Goal: Task Accomplishment & Management: Use online tool/utility

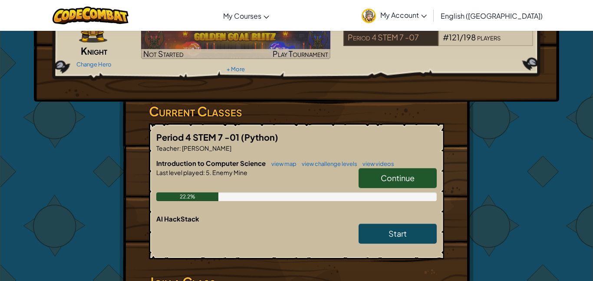
scroll to position [78, 0]
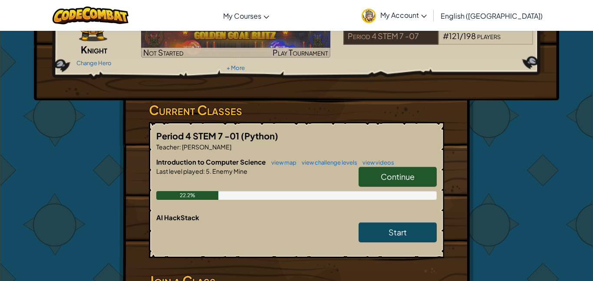
click at [418, 172] on link "Continue" at bounding box center [398, 177] width 78 height 20
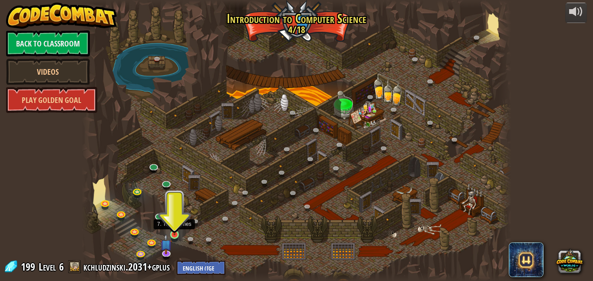
click at [172, 229] on img at bounding box center [174, 223] width 10 height 23
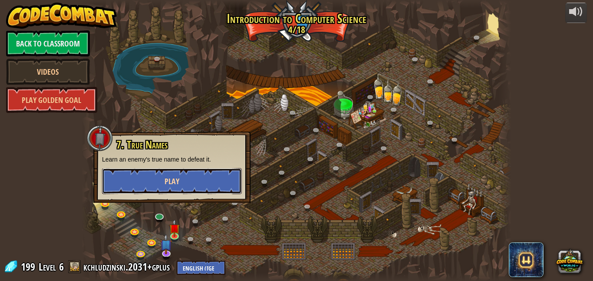
click at [202, 183] on button "Play" at bounding box center [172, 181] width 140 height 26
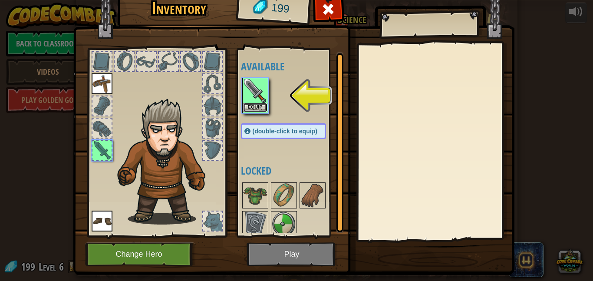
click at [260, 104] on button "Equip" at bounding box center [255, 107] width 24 height 9
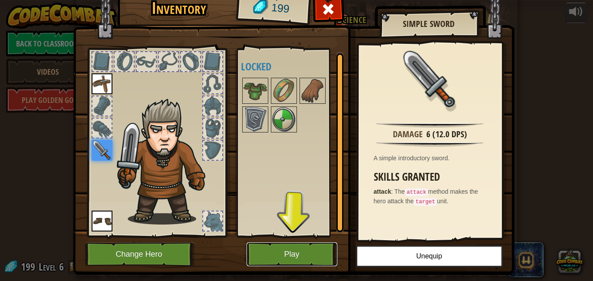
click at [306, 254] on button "Play" at bounding box center [292, 254] width 91 height 24
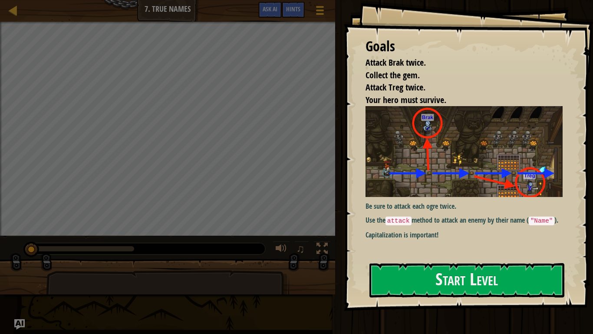
click at [408, 198] on div "Be sure to attack each ogre twice. Use the attack method to attack an enemy by …" at bounding box center [464, 172] width 197 height 133
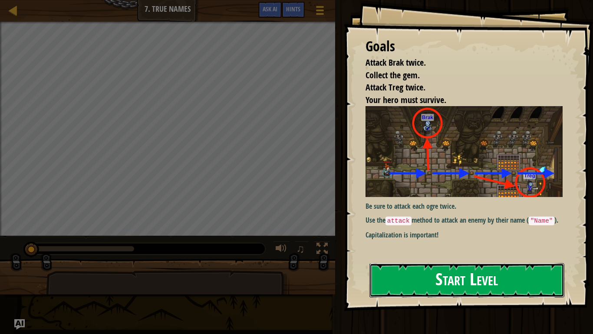
click at [433, 278] on button "Start Level" at bounding box center [467, 280] width 195 height 34
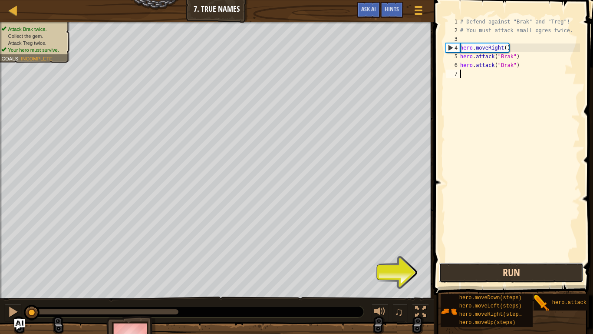
click at [478, 278] on button "Run" at bounding box center [511, 272] width 145 height 20
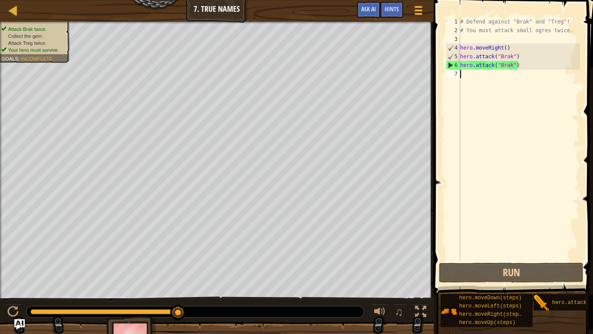
click at [508, 49] on div "# Defend against "Brak" and "Treg"! # You must attack small ogres twice. hero .…" at bounding box center [520, 147] width 122 height 261
click at [506, 50] on div "# Defend against "Brak" and "Treg"! # You must attack small ogres twice. hero .…" at bounding box center [520, 147] width 122 height 261
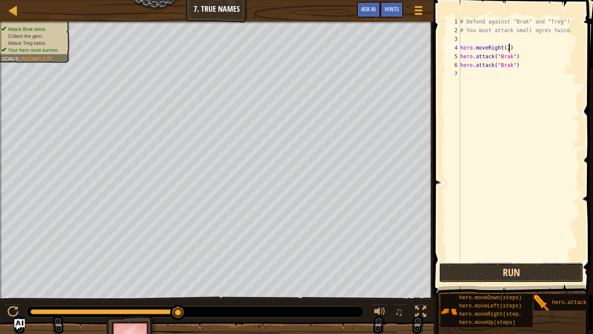
click at [482, 272] on button "Run" at bounding box center [511, 272] width 145 height 20
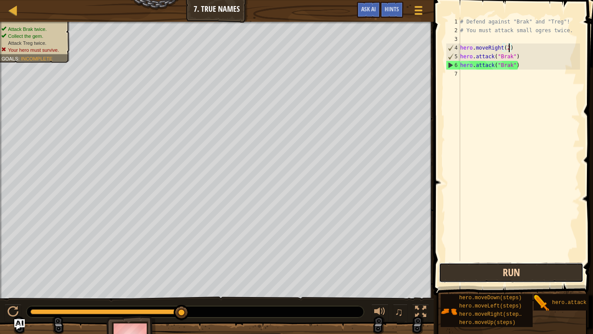
click at [473, 269] on button "Run" at bounding box center [511, 272] width 145 height 20
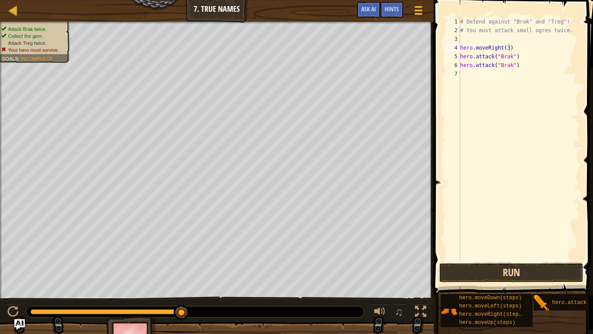
click at [482, 273] on button "Run" at bounding box center [511, 272] width 145 height 20
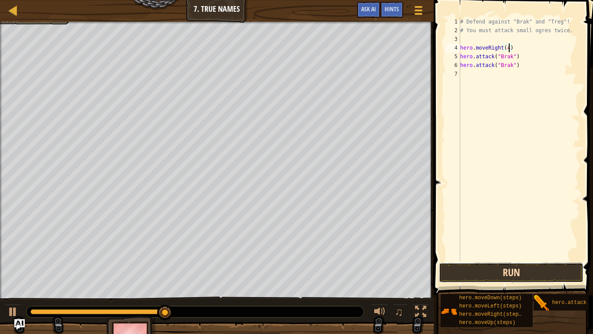
click at [507, 277] on button "Run" at bounding box center [511, 272] width 145 height 20
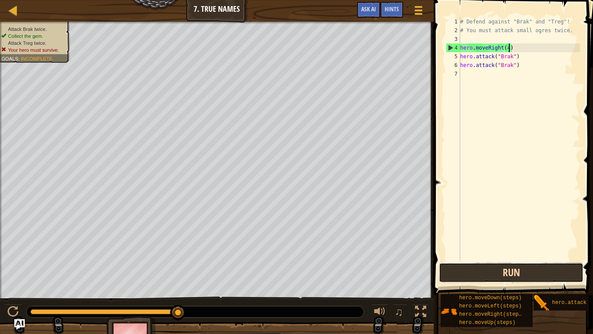
click at [496, 274] on button "Run" at bounding box center [511, 272] width 145 height 20
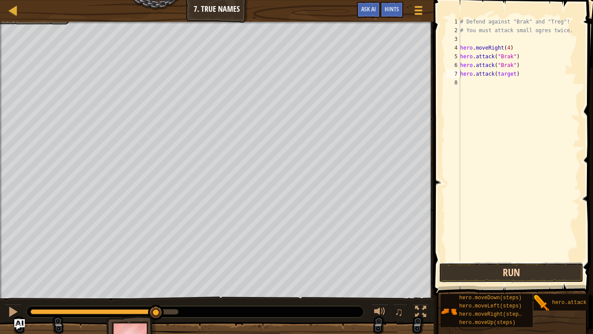
click at [504, 270] on button "Run" at bounding box center [511, 272] width 145 height 20
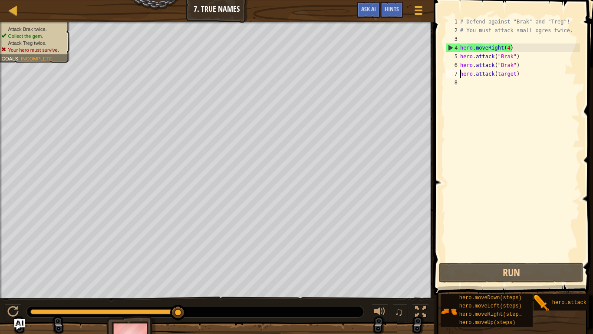
click at [515, 74] on div "# Defend against "Brak" and "Treg"! # You must attack small ogres twice. hero .…" at bounding box center [520, 147] width 122 height 261
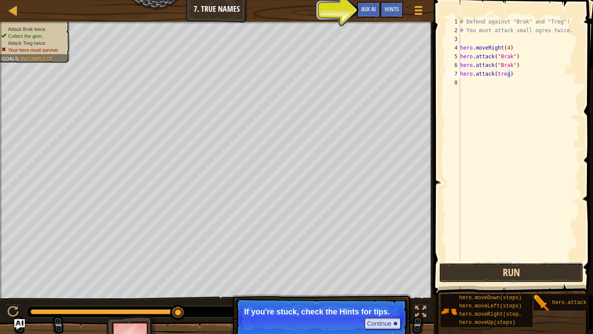
click at [492, 268] on button "Run" at bounding box center [511, 272] width 145 height 20
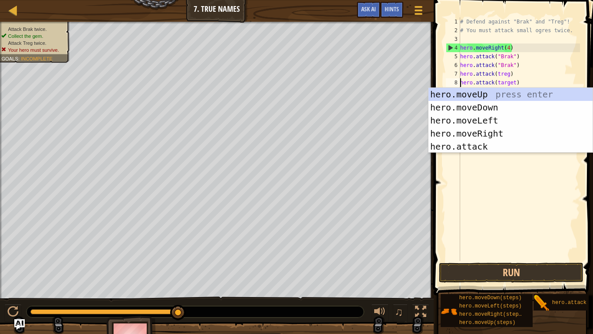
click at [480, 89] on div "hero.moveUp press enter hero.moveDown press enter hero.moveLeft press enter her…" at bounding box center [511, 133] width 164 height 91
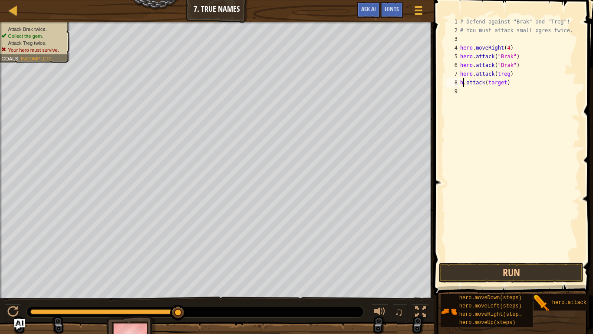
scroll to position [4, 6]
click at [503, 83] on div "# Defend against "Brak" and "Treg"! # You must attack small ogres twice. hero .…" at bounding box center [520, 147] width 122 height 261
click at [505, 274] on button "Run" at bounding box center [511, 272] width 145 height 20
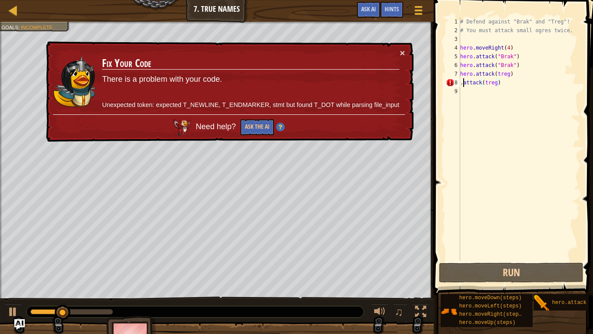
click at [463, 83] on div "# Defend against "Brak" and "Treg"! # You must attack small ogres twice. hero .…" at bounding box center [520, 147] width 122 height 261
click at [461, 83] on div "# Defend against "Brak" and "Treg"! # You must attack small ogres twice. hero .…" at bounding box center [520, 147] width 122 height 261
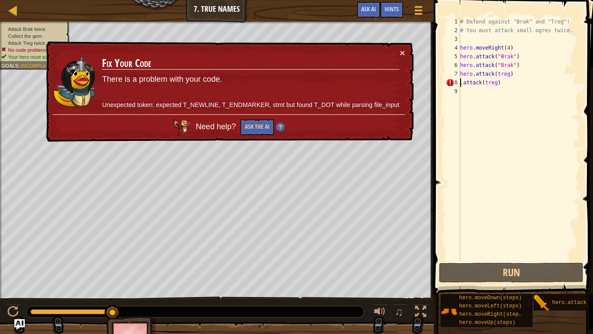
scroll to position [4, 0]
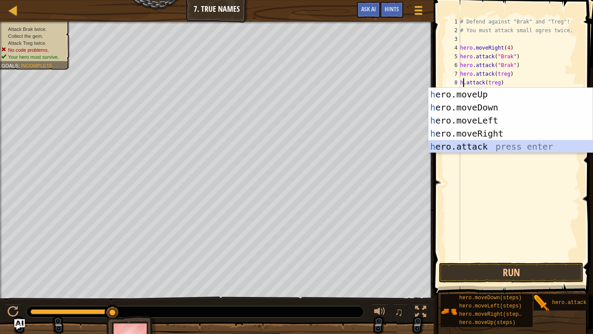
click at [474, 145] on div "h ero.moveUp press enter h ero.moveDown press enter h ero.moveLeft press enter …" at bounding box center [511, 133] width 164 height 91
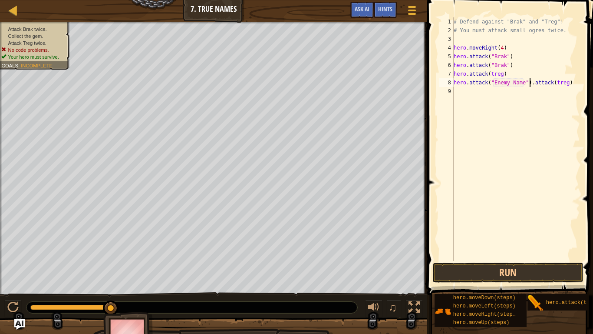
click at [530, 83] on div "# Defend against "Brak" and "Treg"! # You must attack small ogres twice. hero .…" at bounding box center [516, 147] width 128 height 261
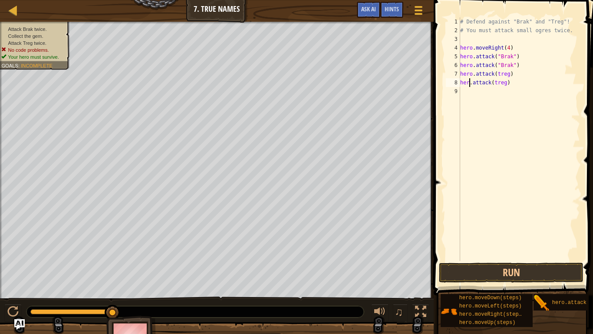
scroll to position [4, 2]
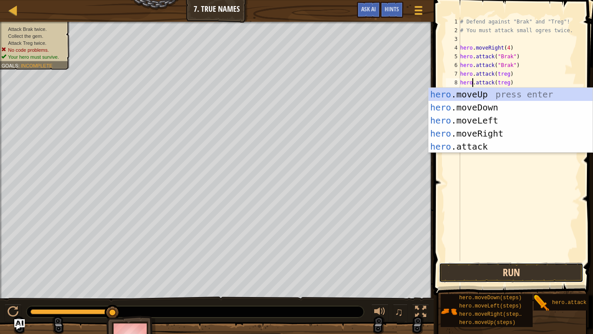
click at [500, 268] on button "Run" at bounding box center [511, 272] width 145 height 20
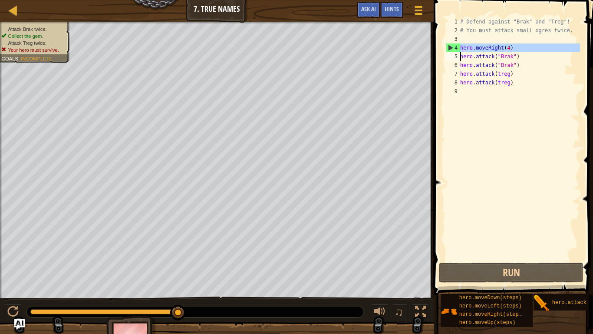
drag, startPoint x: 450, startPoint y: 48, endPoint x: 451, endPoint y: 59, distance: 11.3
click at [558, 46] on div "# Defend against "Brak" and "Treg"! # You must attack small ogres twice. hero .…" at bounding box center [520, 147] width 122 height 261
click at [552, 54] on div "# Defend against "Brak" and "Treg"! # You must attack small ogres twice. hero .…" at bounding box center [520, 147] width 122 height 261
click at [511, 48] on div "# Defend against "Brak" and "Treg"! # You must attack small ogres twice. hero .…" at bounding box center [520, 147] width 122 height 261
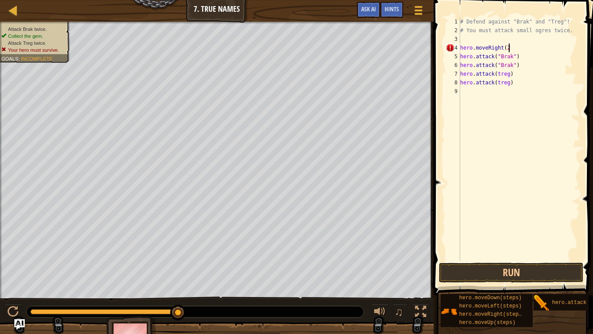
scroll to position [4, 7]
click at [537, 273] on button "Run" at bounding box center [511, 272] width 145 height 20
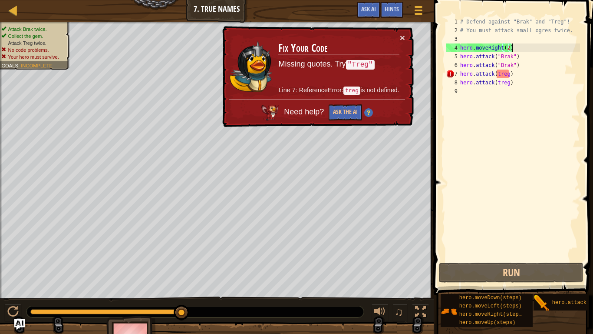
click at [497, 73] on div "# Defend against "Brak" and "Treg"! # You must attack small ogres twice. hero .…" at bounding box center [520, 147] width 122 height 261
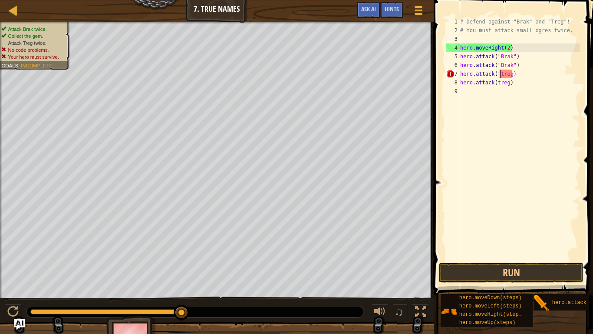
scroll to position [4, 6]
click at [513, 74] on div "# Defend against "Brak" and "Treg"! # You must attack small ogres twice. hero .…" at bounding box center [520, 147] width 122 height 261
click at [510, 83] on div "# Defend against "Brak" and "Treg"! # You must attack small ogres twice. hero .…" at bounding box center [520, 147] width 122 height 261
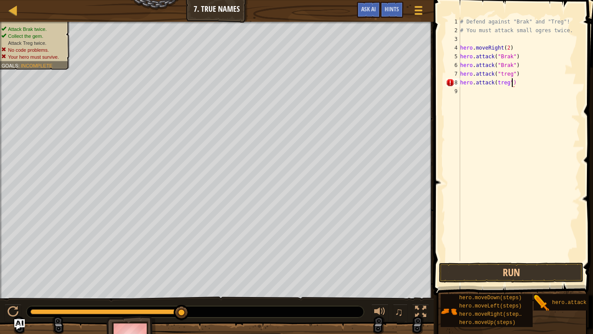
click at [497, 83] on div "# Defend against "Brak" and "Treg"! # You must attack small ogres twice. hero .…" at bounding box center [520, 147] width 122 height 261
click at [543, 270] on button "Run" at bounding box center [511, 272] width 145 height 20
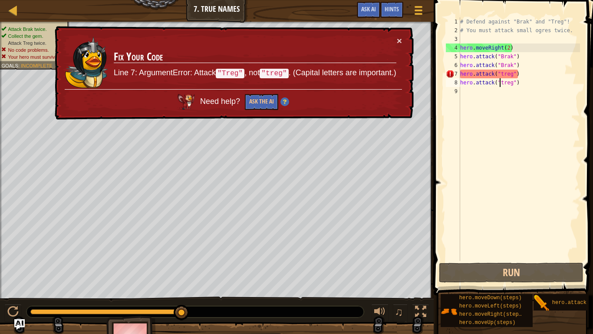
click at [503, 82] on div "# Defend against "Brak" and "Treg"! # You must attack small ogres twice. hero .…" at bounding box center [520, 147] width 122 height 261
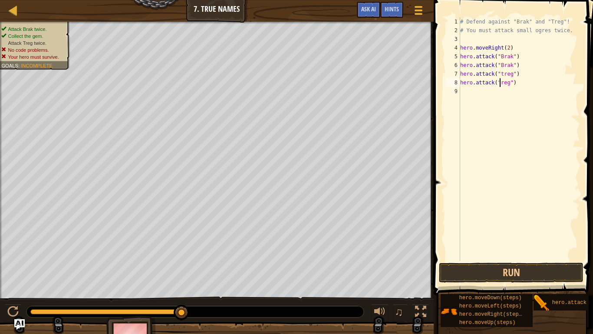
scroll to position [4, 6]
click at [502, 74] on div "# Defend against "Brak" and "Treg"! # You must attack small ogres twice. hero .…" at bounding box center [520, 147] width 122 height 261
type textarea "hero.attack("Treg")"
click at [543, 272] on button "Run" at bounding box center [511, 272] width 145 height 20
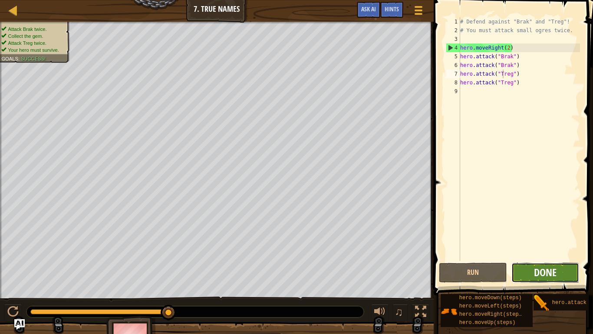
click at [544, 270] on span "Done" at bounding box center [545, 272] width 23 height 14
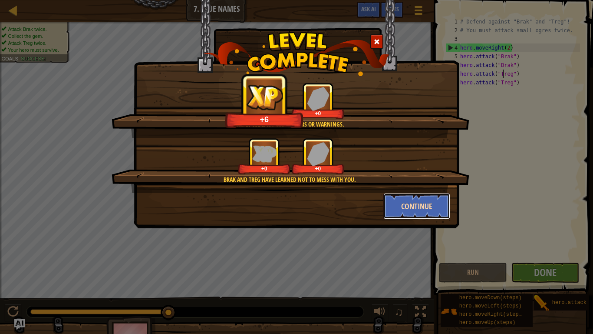
click at [432, 212] on button "Continue" at bounding box center [417, 206] width 67 height 26
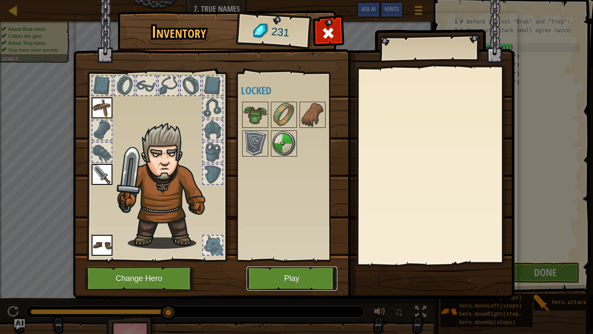
click at [290, 279] on button "Play" at bounding box center [292, 278] width 91 height 24
